Goal: Navigation & Orientation: Understand site structure

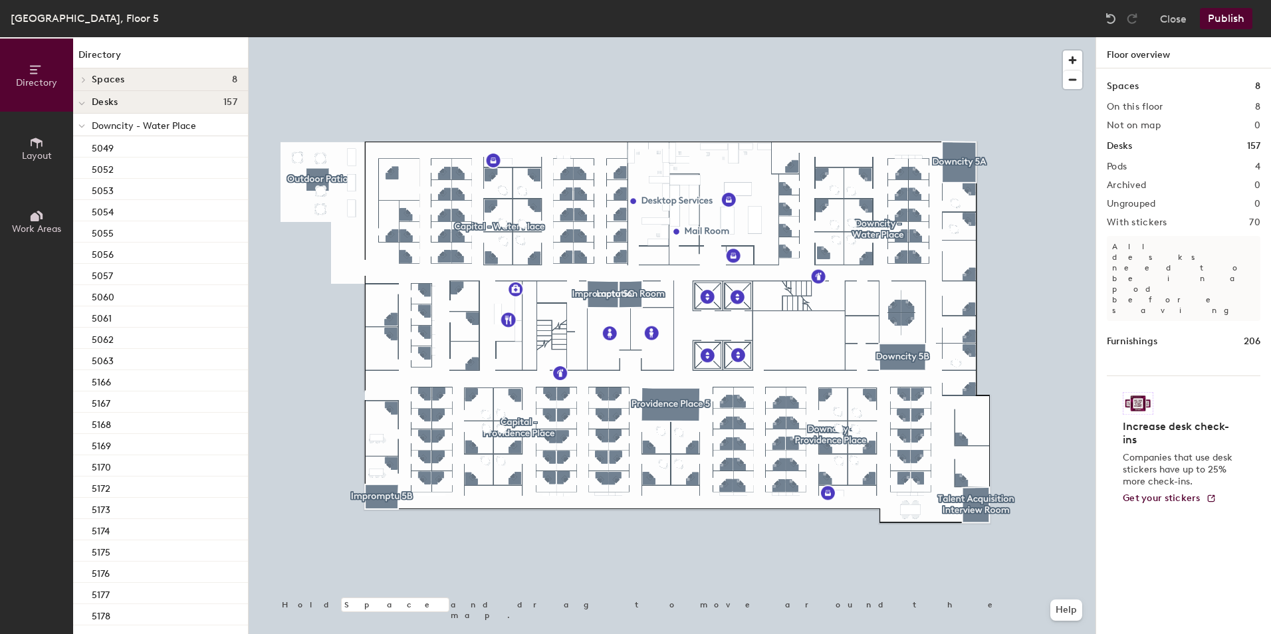
click at [35, 156] on span "Layout" at bounding box center [37, 155] width 30 height 11
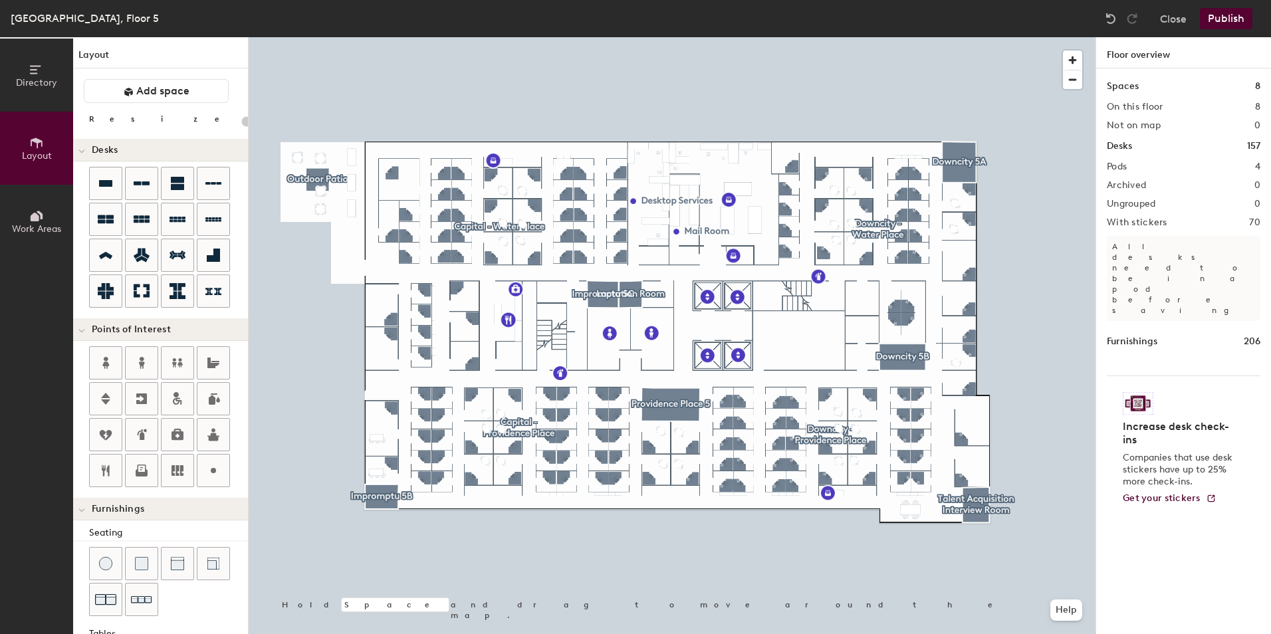
click at [31, 222] on icon at bounding box center [36, 216] width 15 height 15
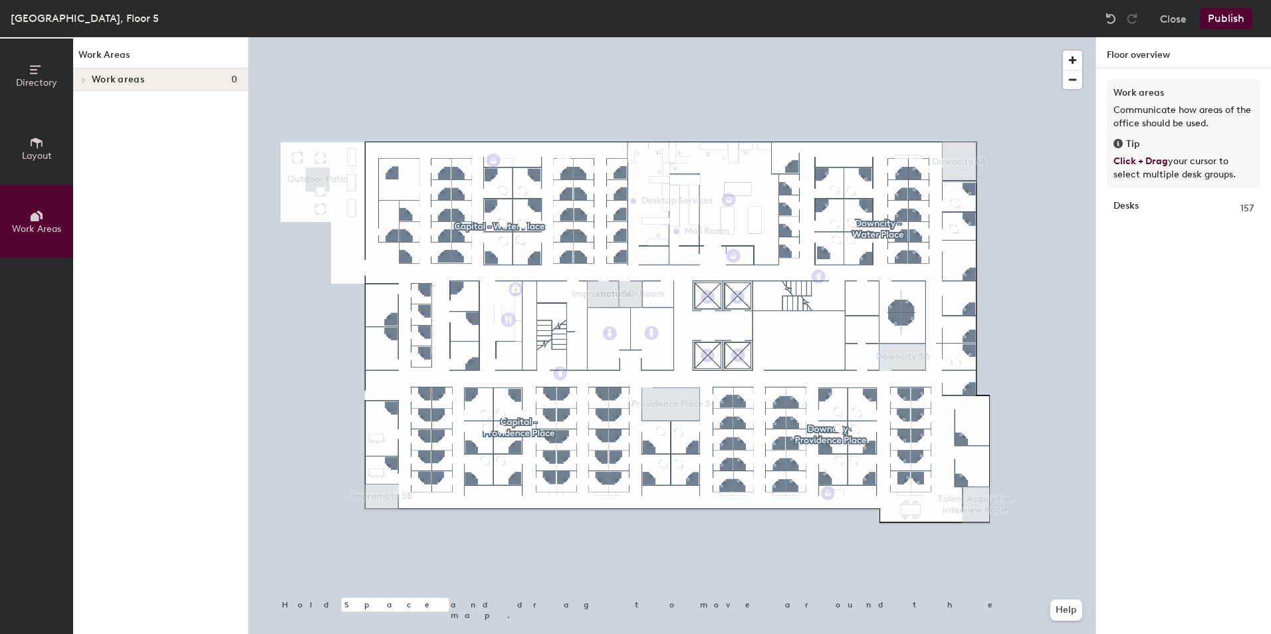
click at [24, 78] on span "Directory" at bounding box center [36, 82] width 41 height 11
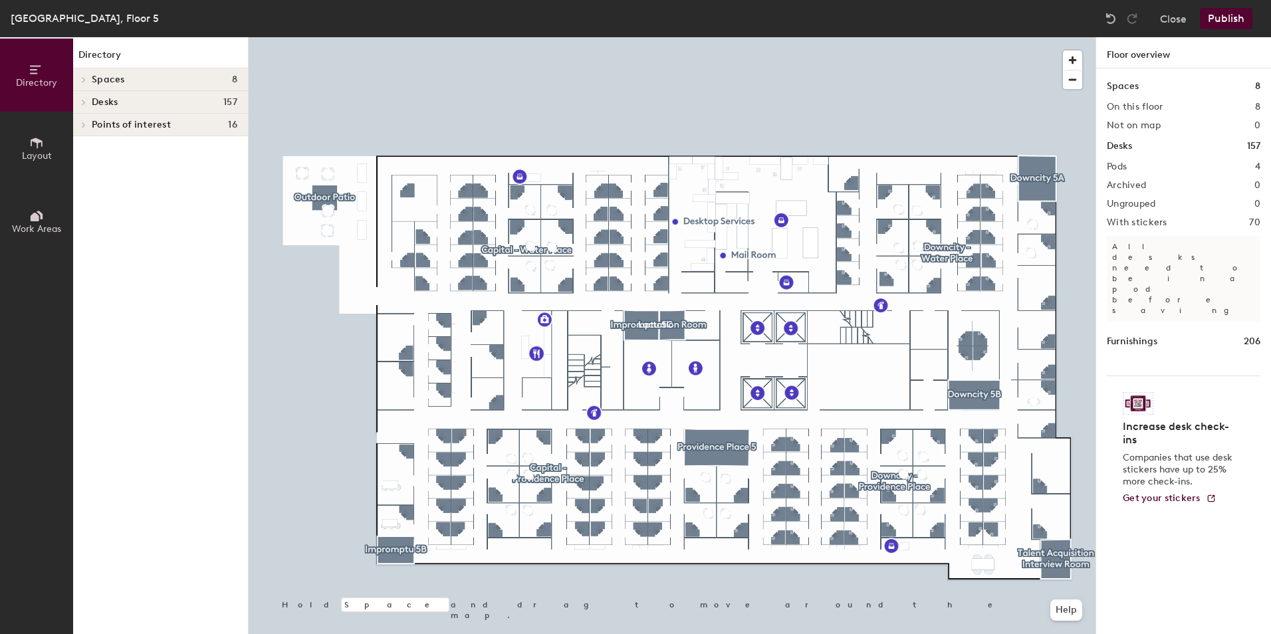
click at [39, 154] on span "Layout" at bounding box center [37, 155] width 30 height 11
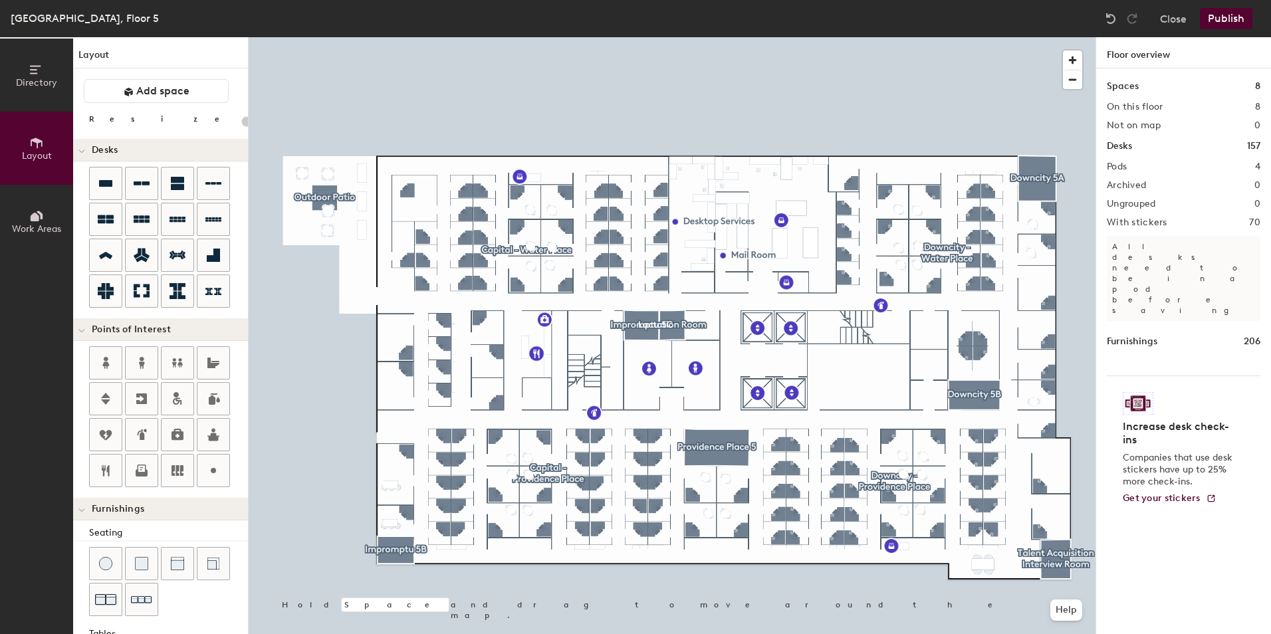
click at [23, 78] on span "Directory" at bounding box center [36, 82] width 41 height 11
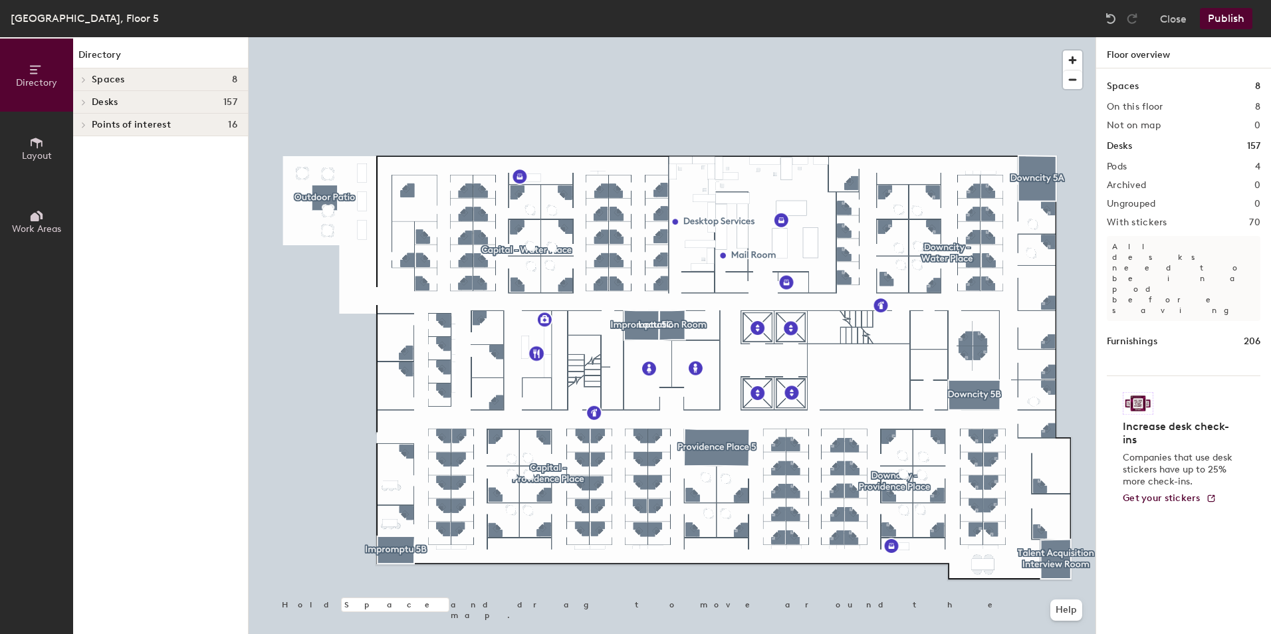
click at [24, 225] on span "Work Areas" at bounding box center [36, 228] width 49 height 11
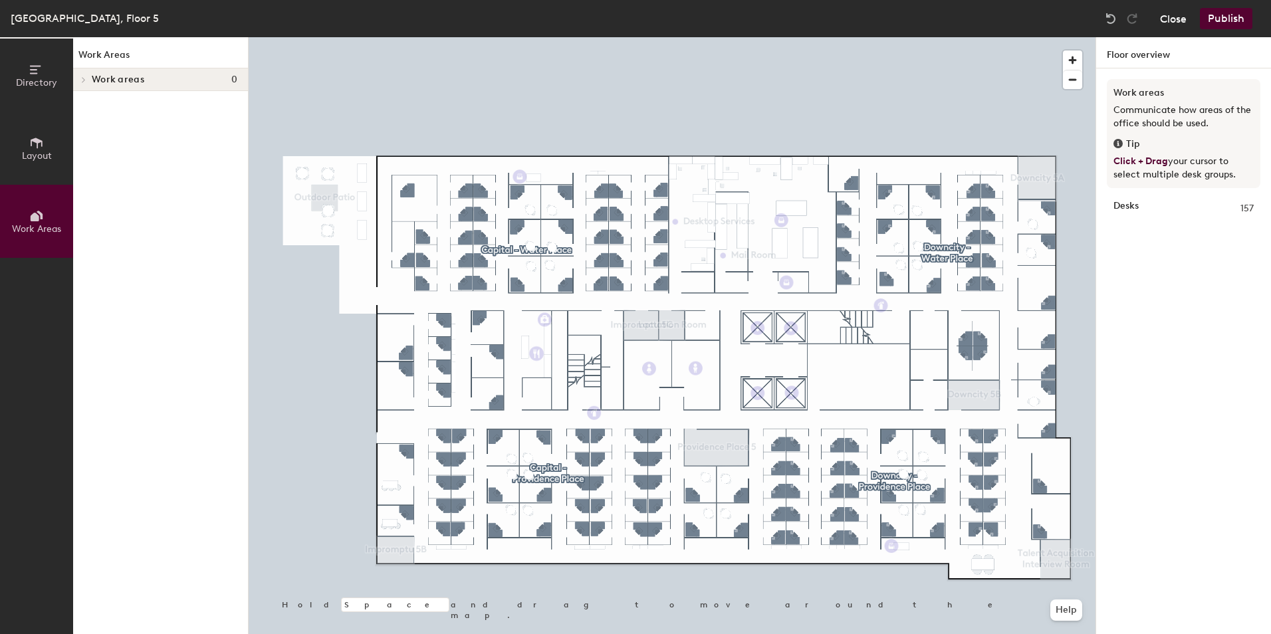
click at [1168, 21] on button "Close" at bounding box center [1173, 18] width 27 height 21
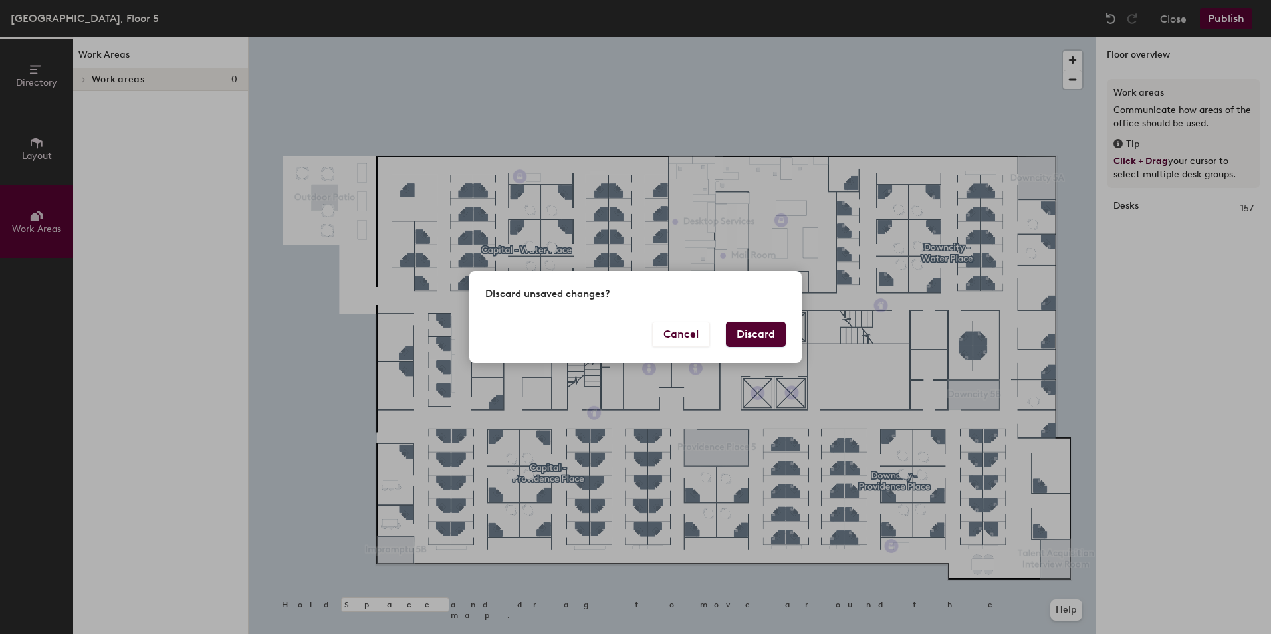
click at [743, 332] on button "Discard" at bounding box center [756, 334] width 60 height 25
click at [745, 338] on body "Skip navigation Schedule Office People Analytics Visits Deliveries Services Man…" at bounding box center [635, 317] width 1271 height 634
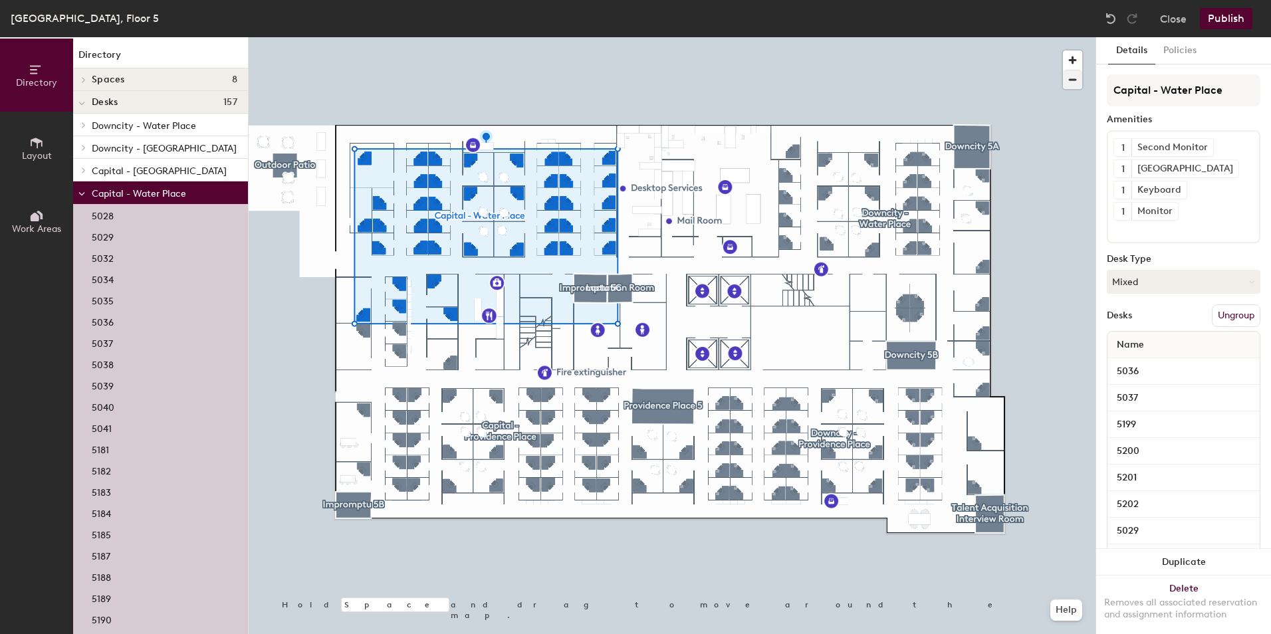
click at [594, 37] on div at bounding box center [672, 37] width 847 height 0
